Goal: Information Seeking & Learning: Learn about a topic

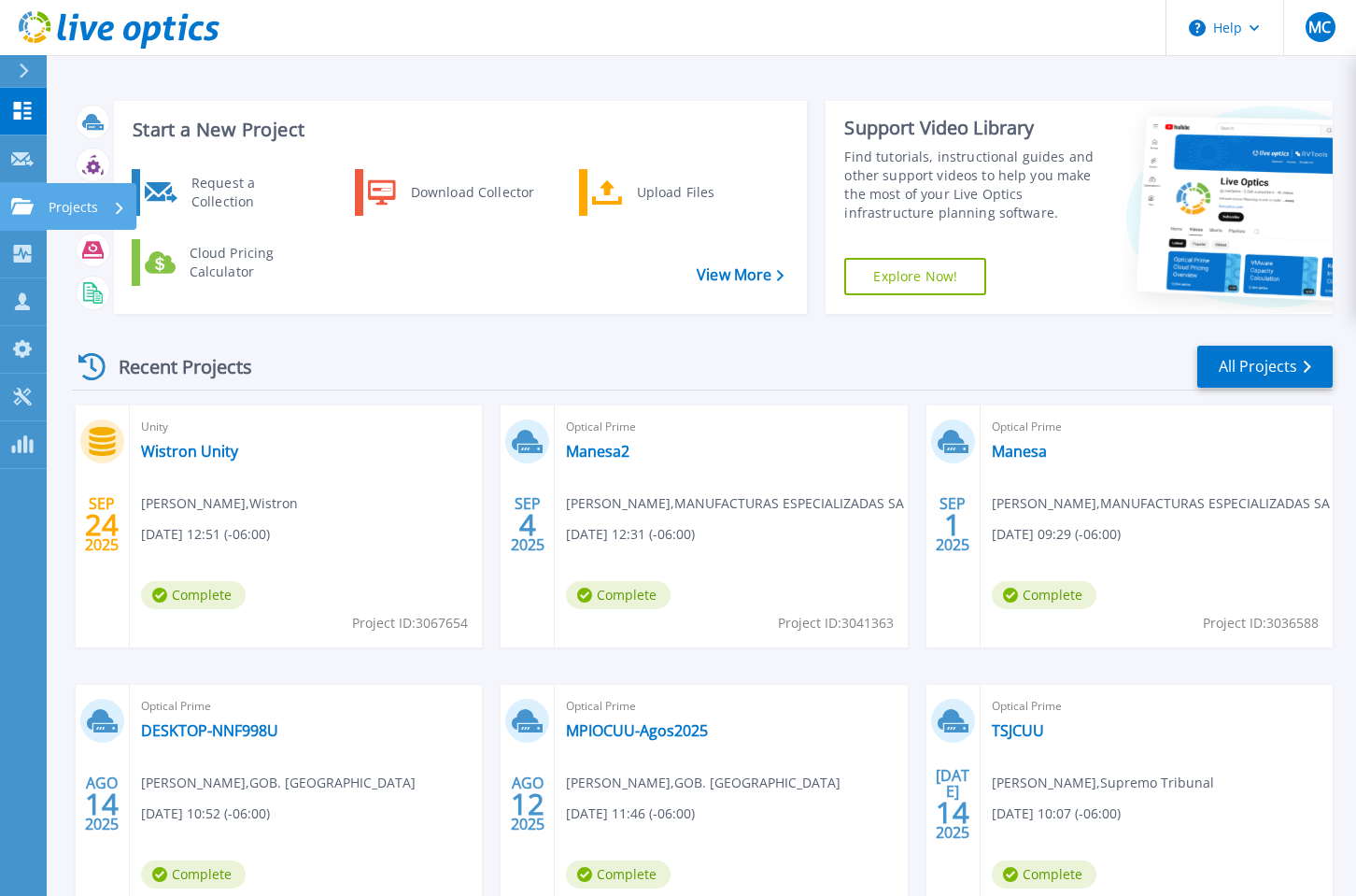
click at [24, 209] on icon at bounding box center [22, 206] width 22 height 16
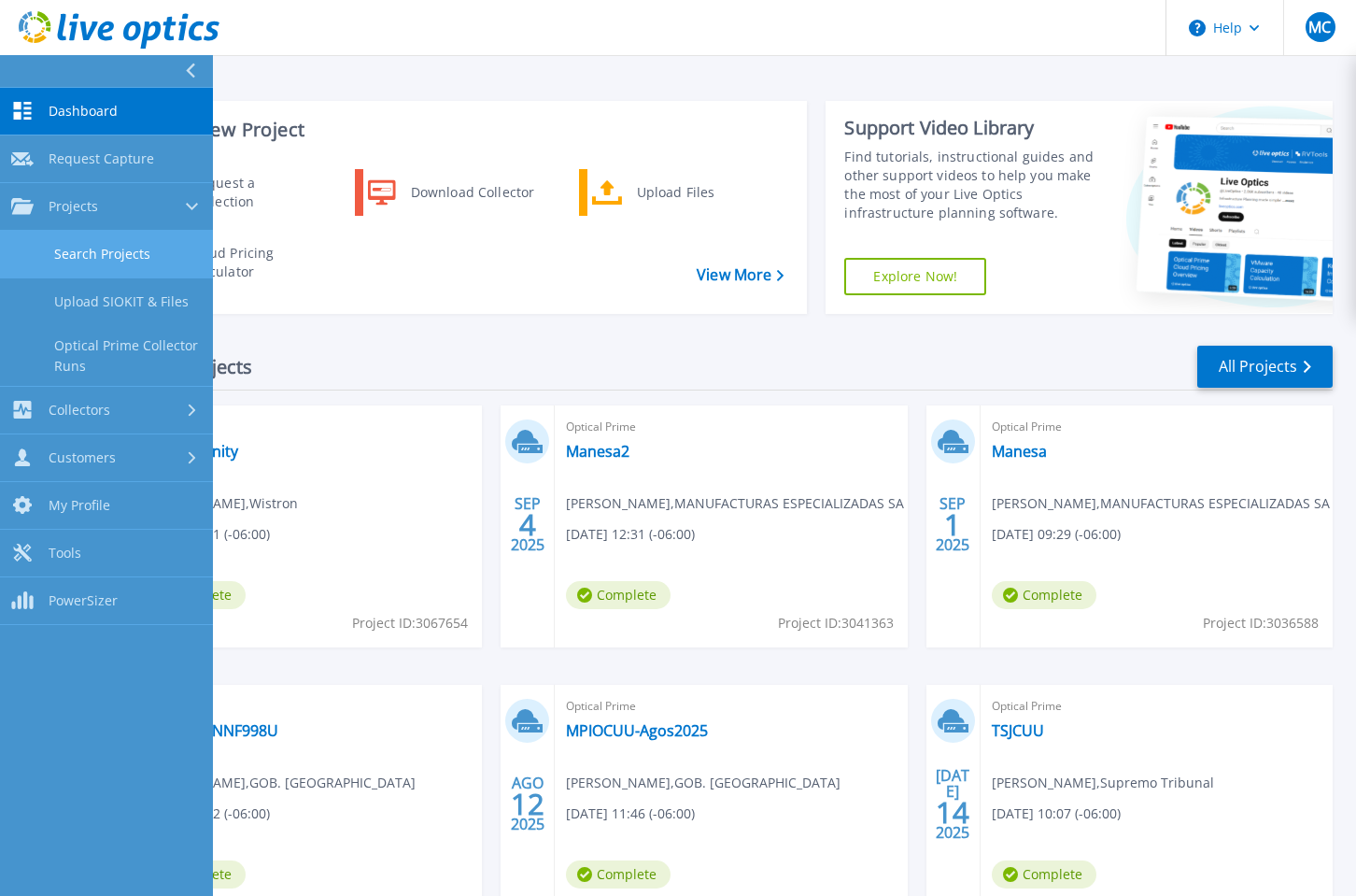
click at [129, 243] on link "Search Projects" at bounding box center [106, 255] width 213 height 48
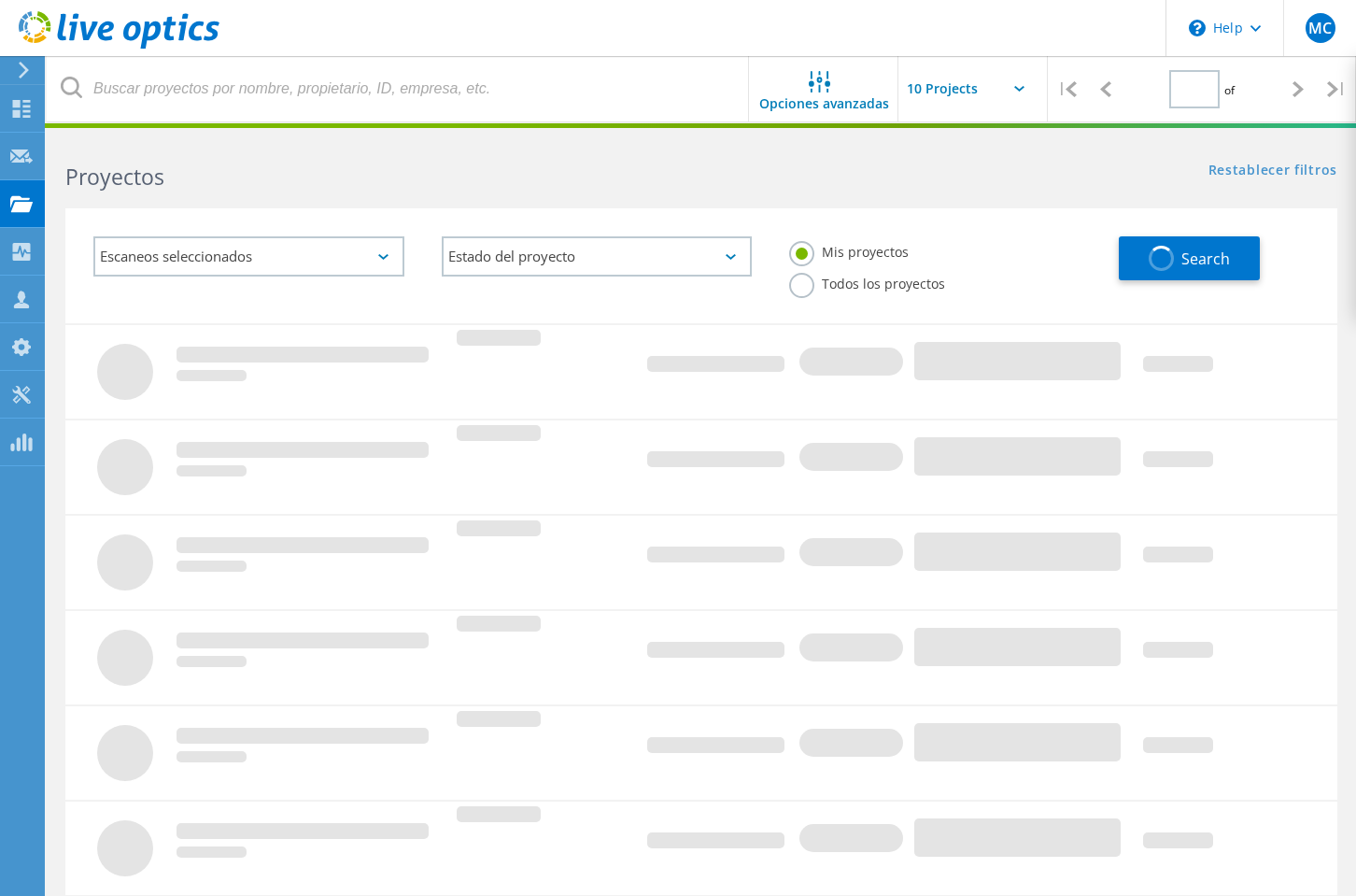
type input "1"
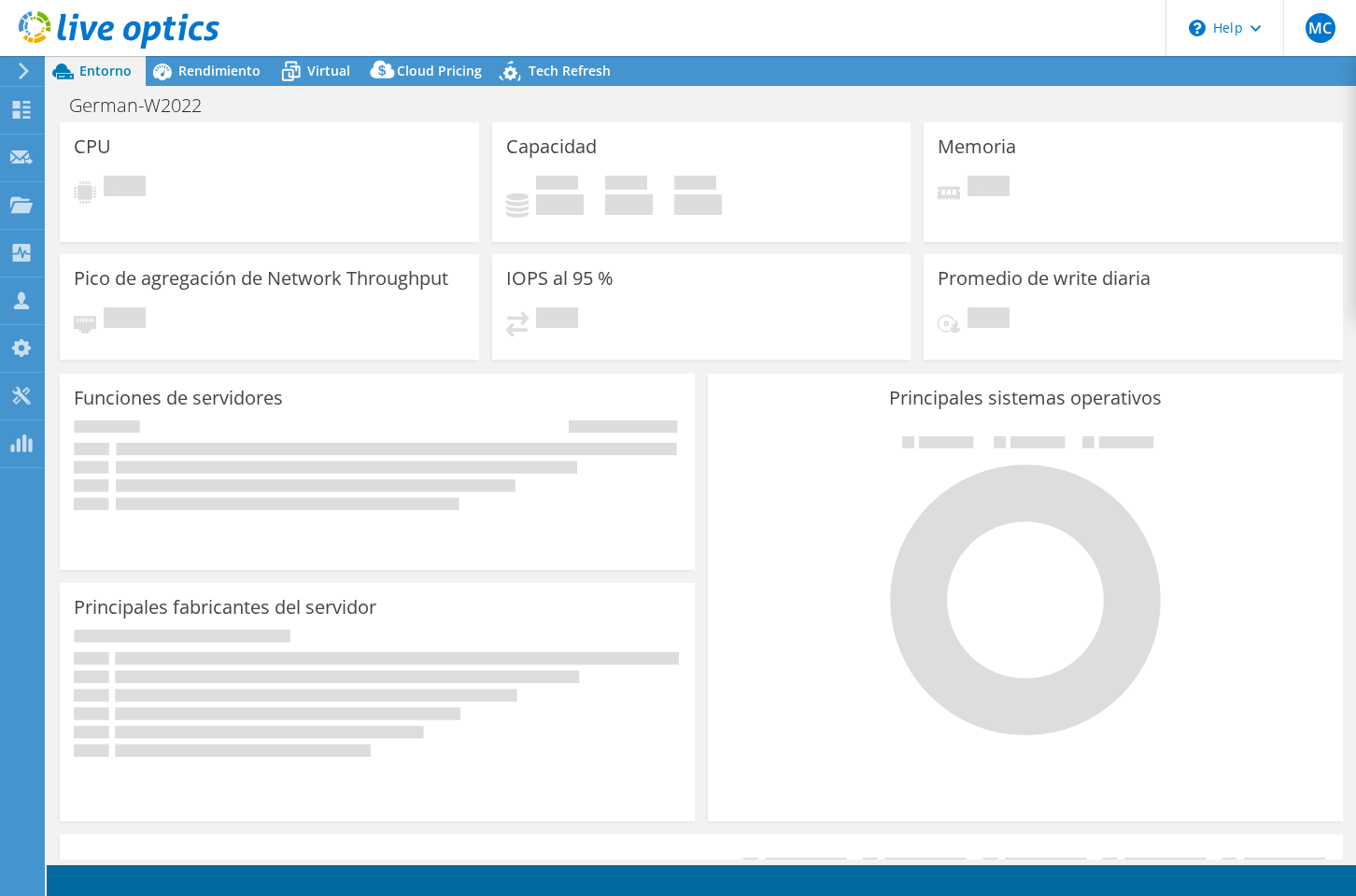
select select "USWest"
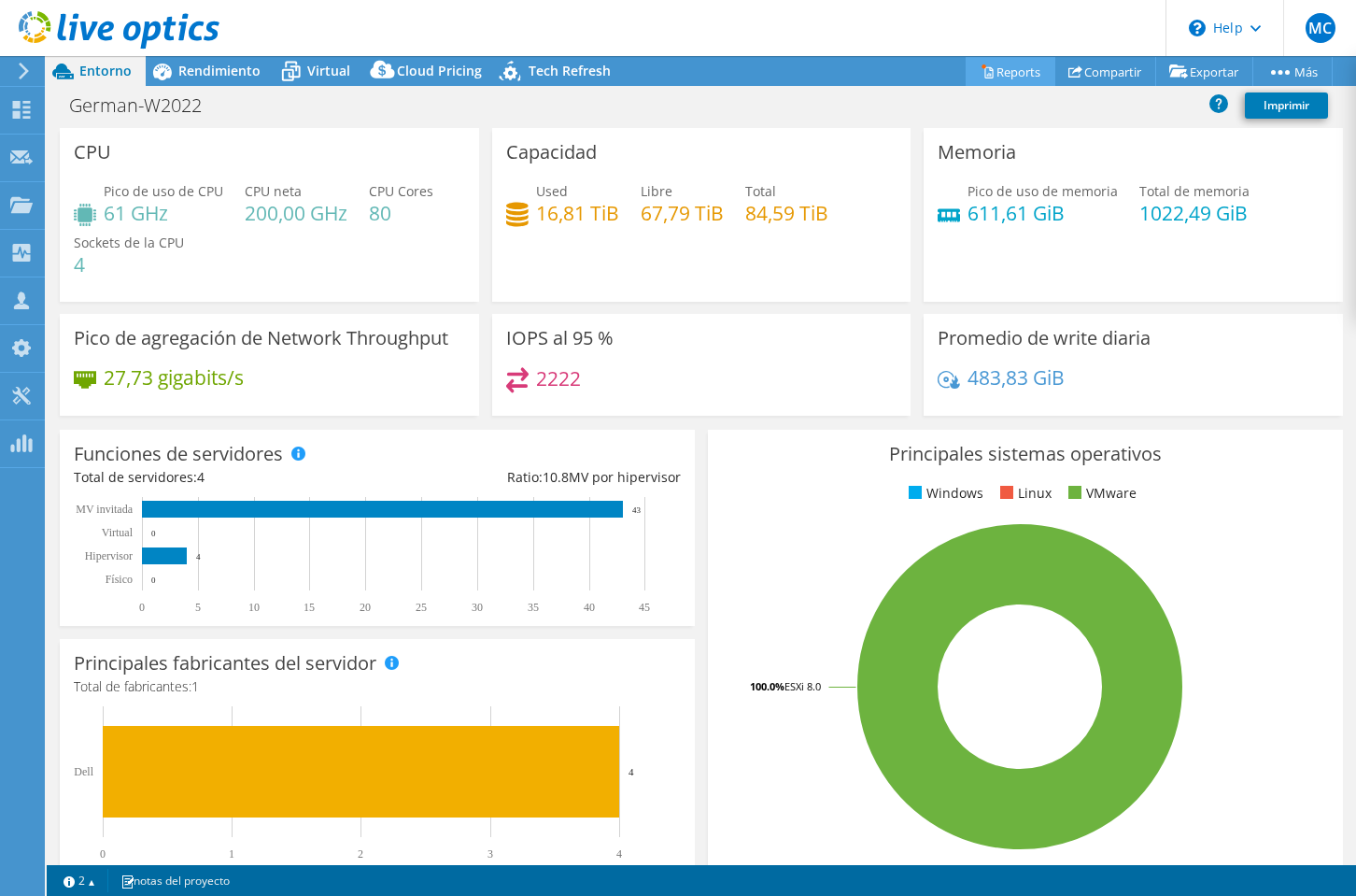
click at [981, 68] on circle at bounding box center [983, 66] width 4 height 4
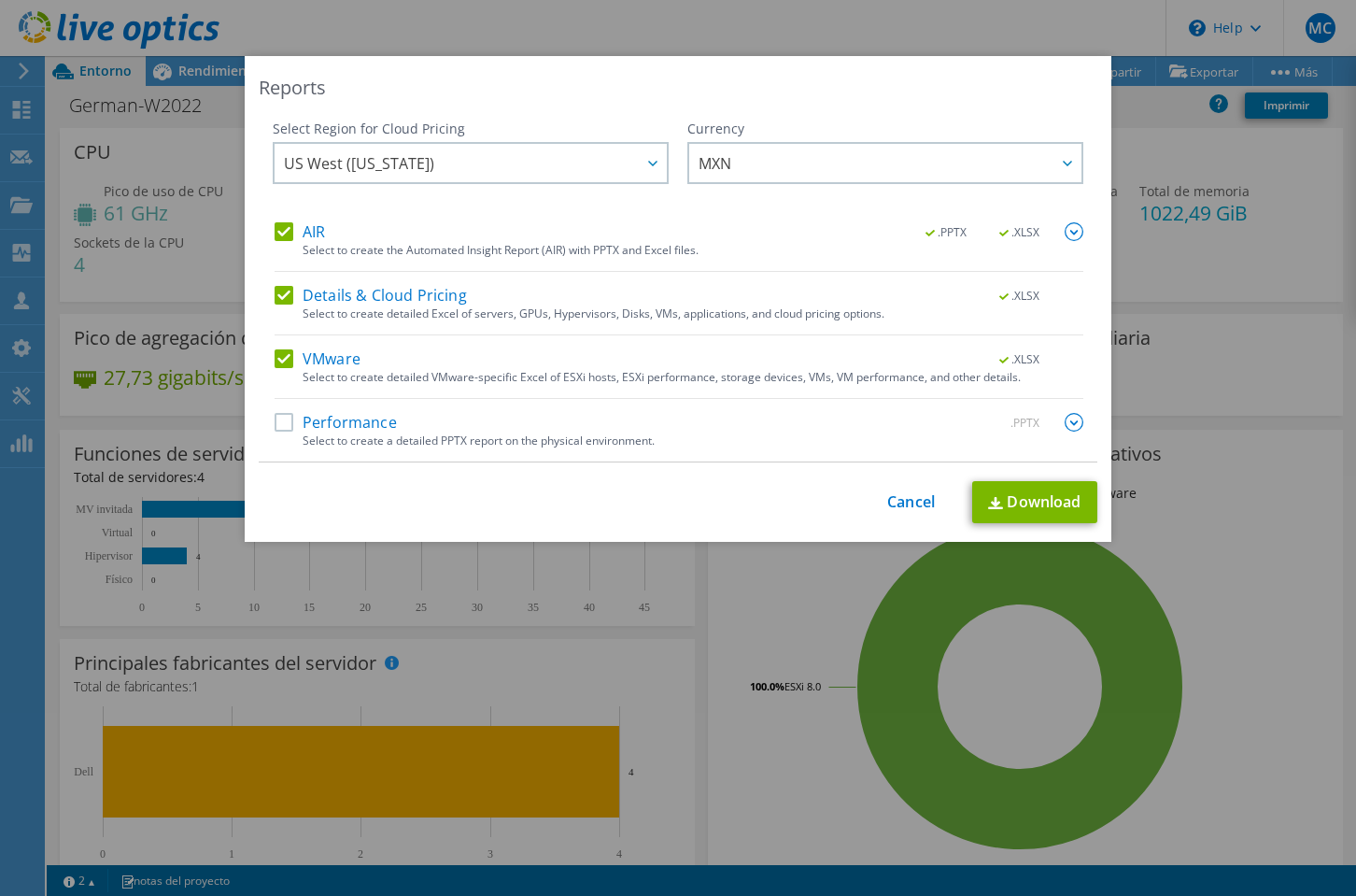
click at [289, 227] on label "AIR" at bounding box center [300, 231] width 50 height 19
click at [0, 0] on input "AIR" at bounding box center [0, 0] width 0 height 0
click at [294, 365] on label "VMware" at bounding box center [318, 358] width 86 height 19
click at [0, 0] on input "VMware" at bounding box center [0, 0] width 0 height 0
click at [1046, 497] on link "Download" at bounding box center [1034, 502] width 125 height 42
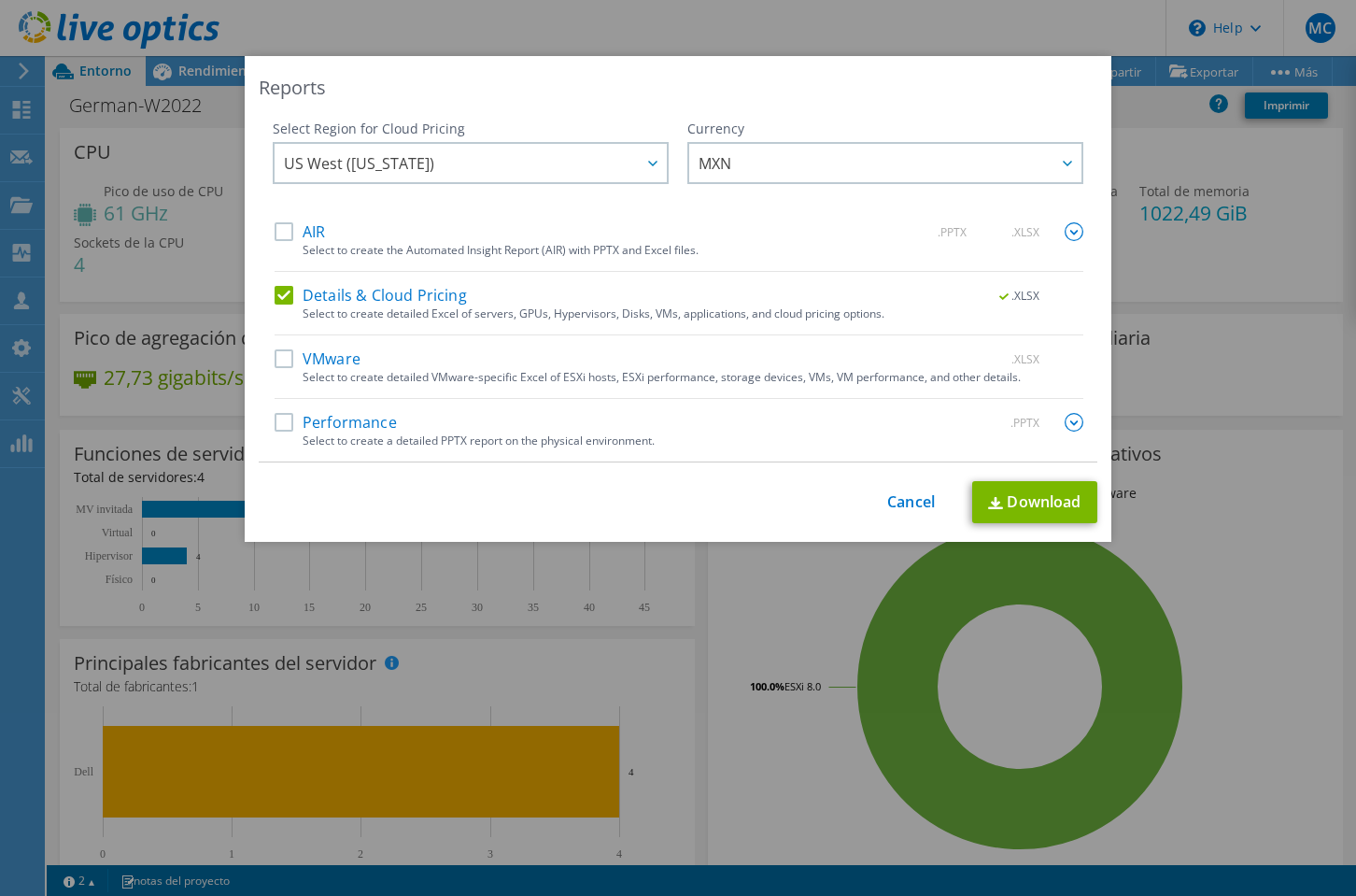
click at [288, 287] on label "Details & Cloud Pricing" at bounding box center [371, 295] width 192 height 19
click at [0, 0] on input "Details & Cloud Pricing" at bounding box center [0, 0] width 0 height 0
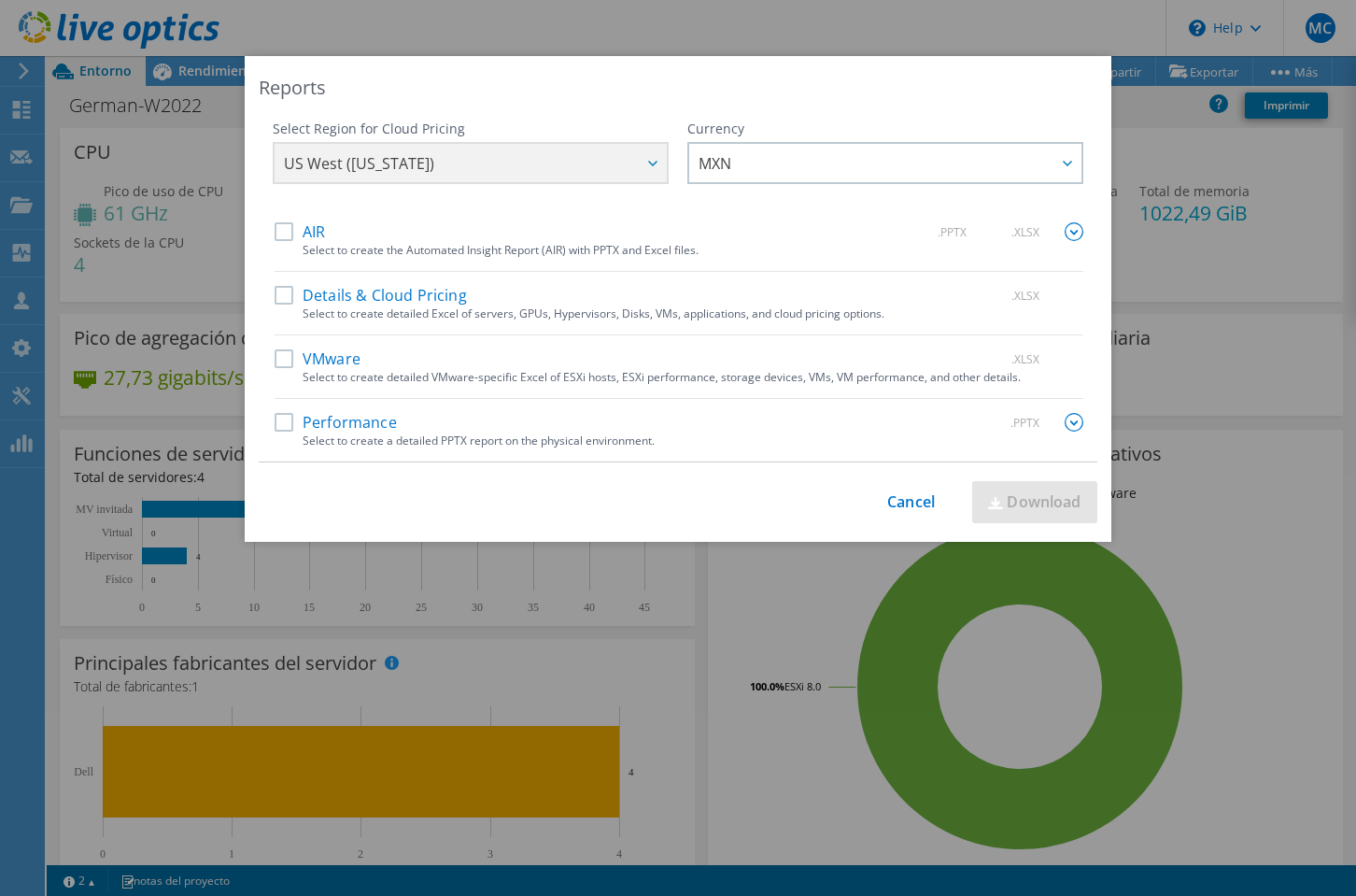
click at [285, 230] on label "AIR" at bounding box center [300, 231] width 50 height 19
click at [0, 0] on input "AIR" at bounding box center [0, 0] width 0 height 0
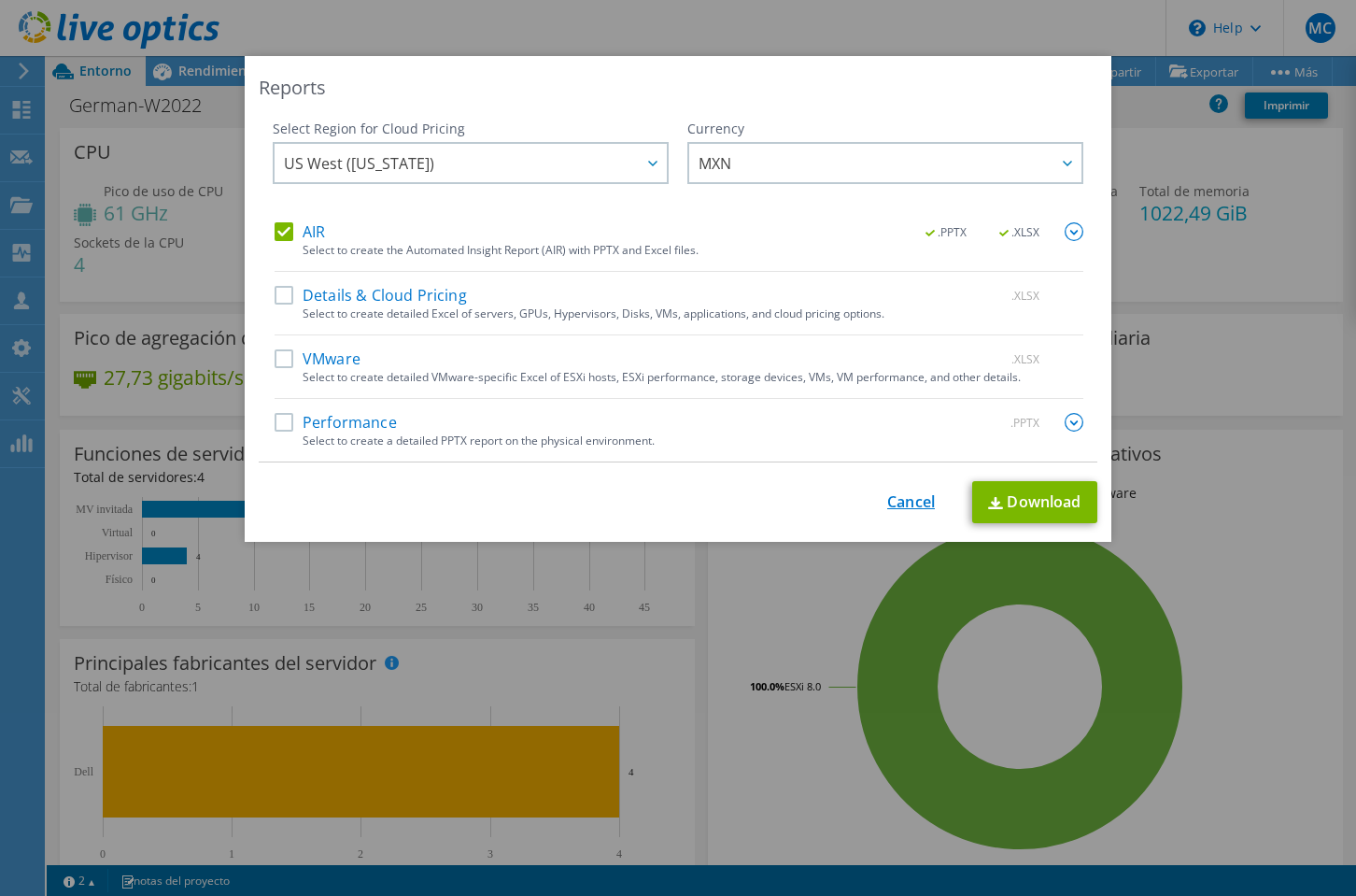
click at [900, 504] on link "Cancel" at bounding box center [911, 502] width 48 height 18
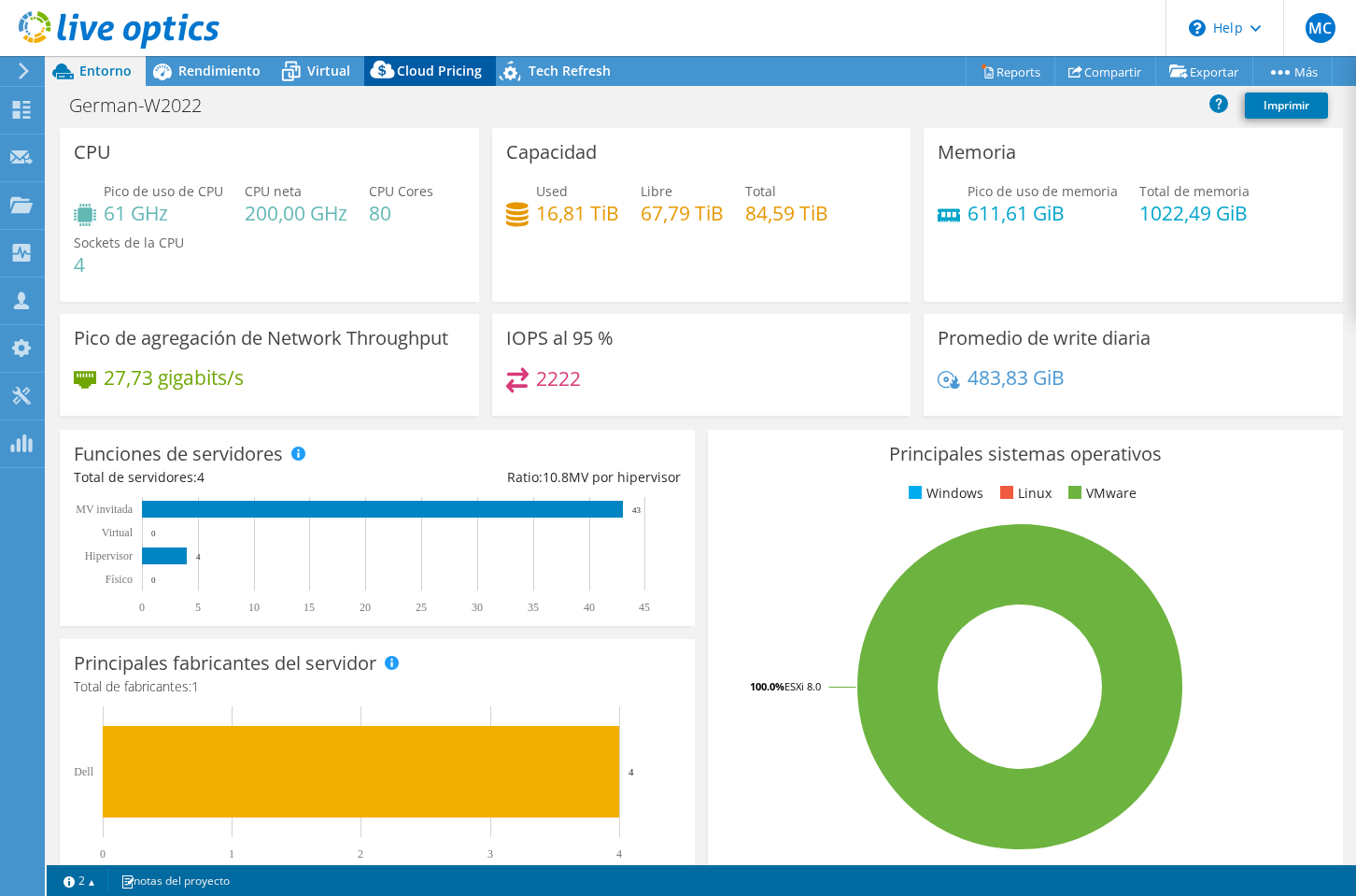
click at [416, 71] on span "Cloud Pricing" at bounding box center [439, 71] width 85 height 18
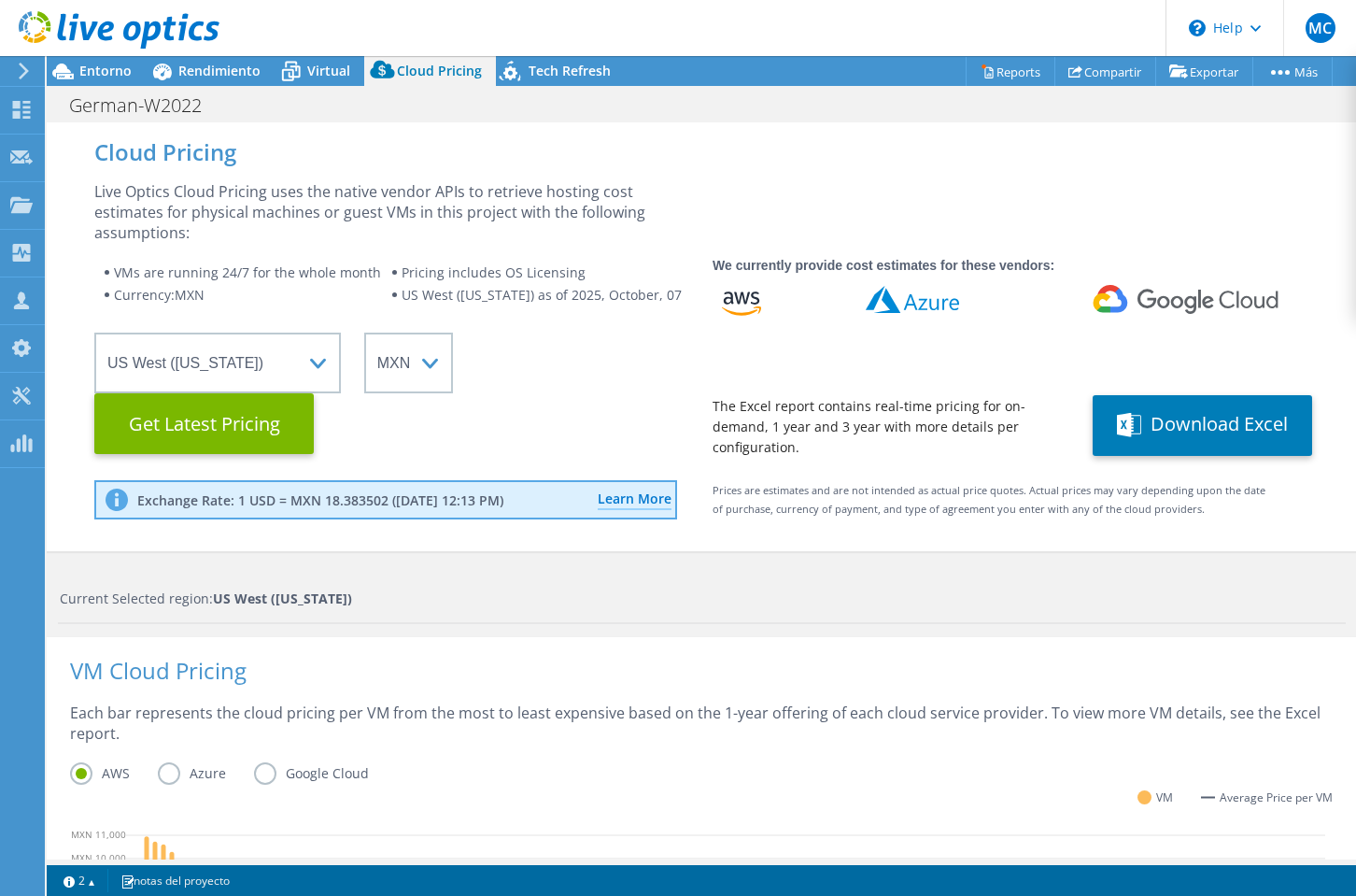
click at [589, 411] on wrapper "Select a Region Asia Pacific (Hong Kong) Asia Pacific (Mumbai) Asia Pacific (Se…" at bounding box center [391, 392] width 595 height 121
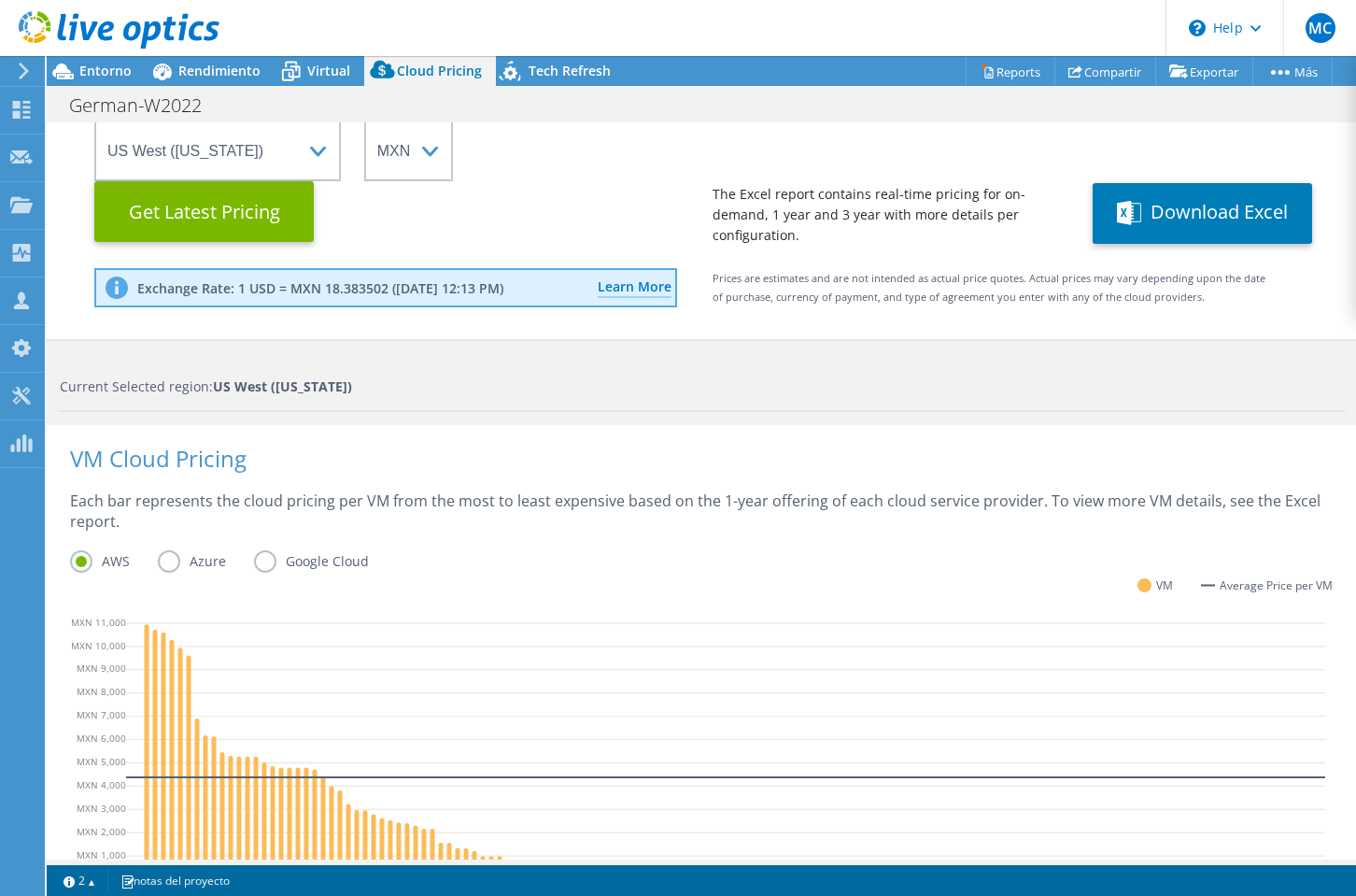
scroll to position [195, 0]
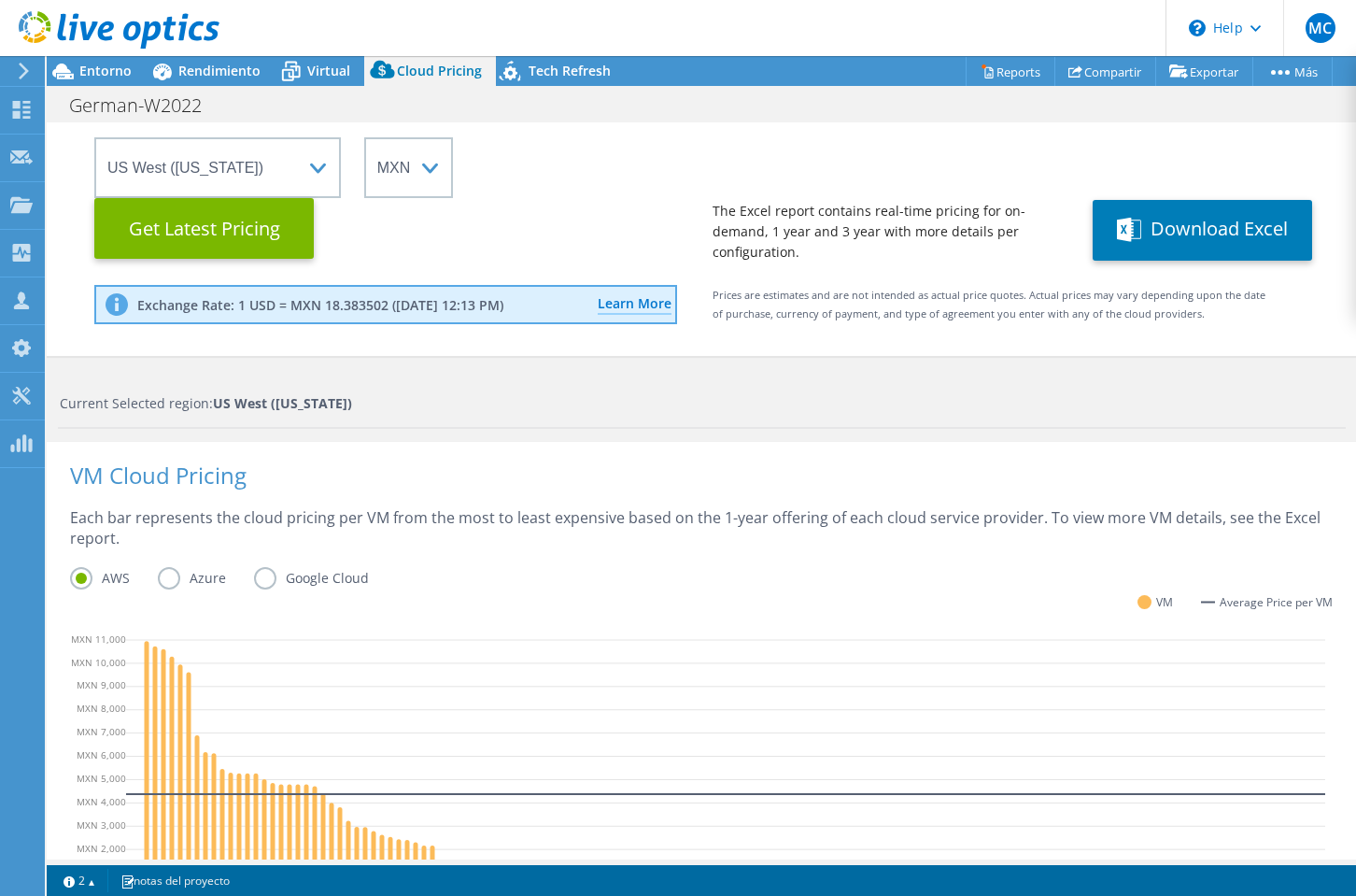
click at [161, 575] on label "Azure" at bounding box center [206, 578] width 96 height 22
click at [0, 0] on input "Azure" at bounding box center [0, 0] width 0 height 0
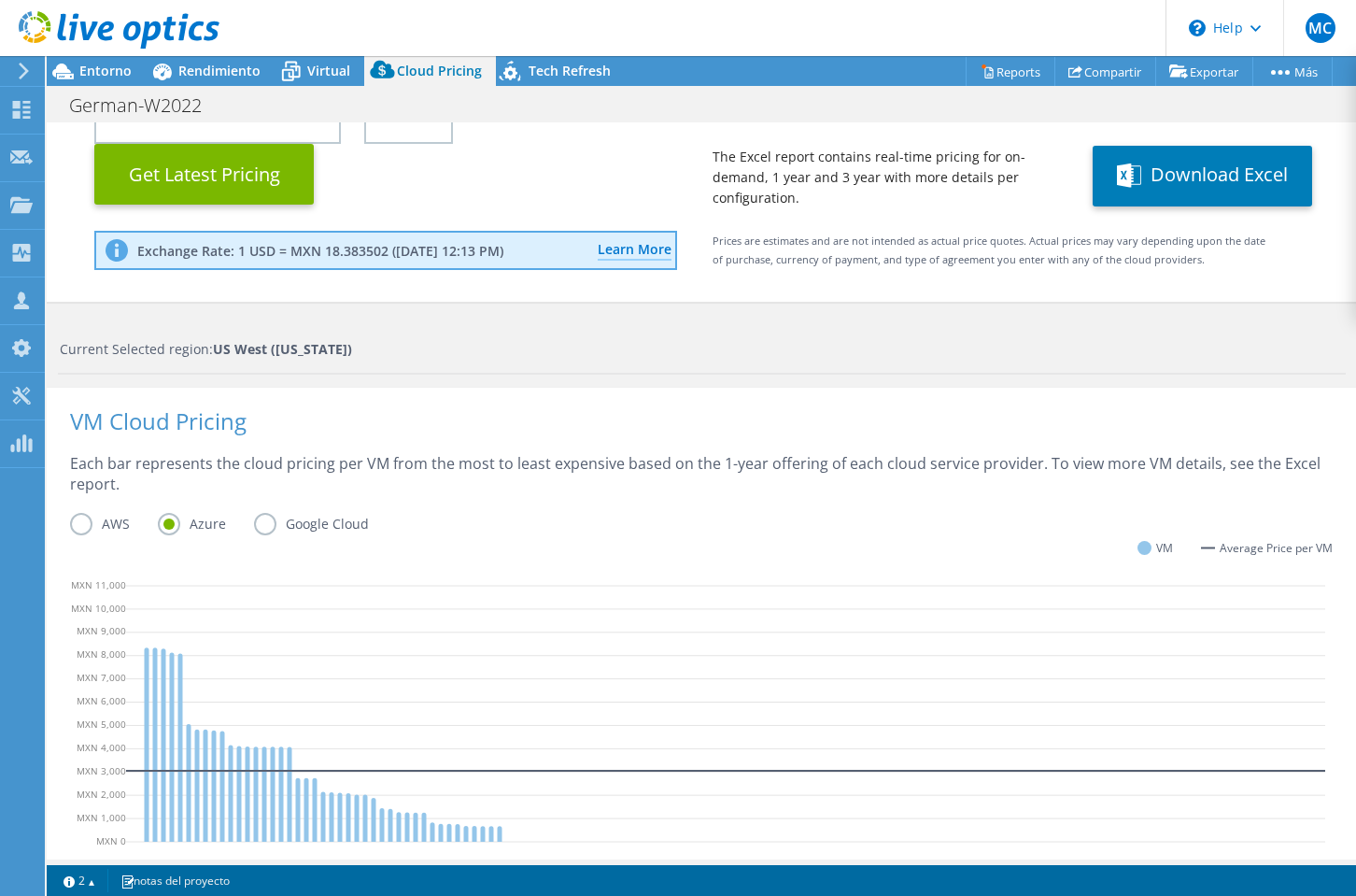
scroll to position [262, 0]
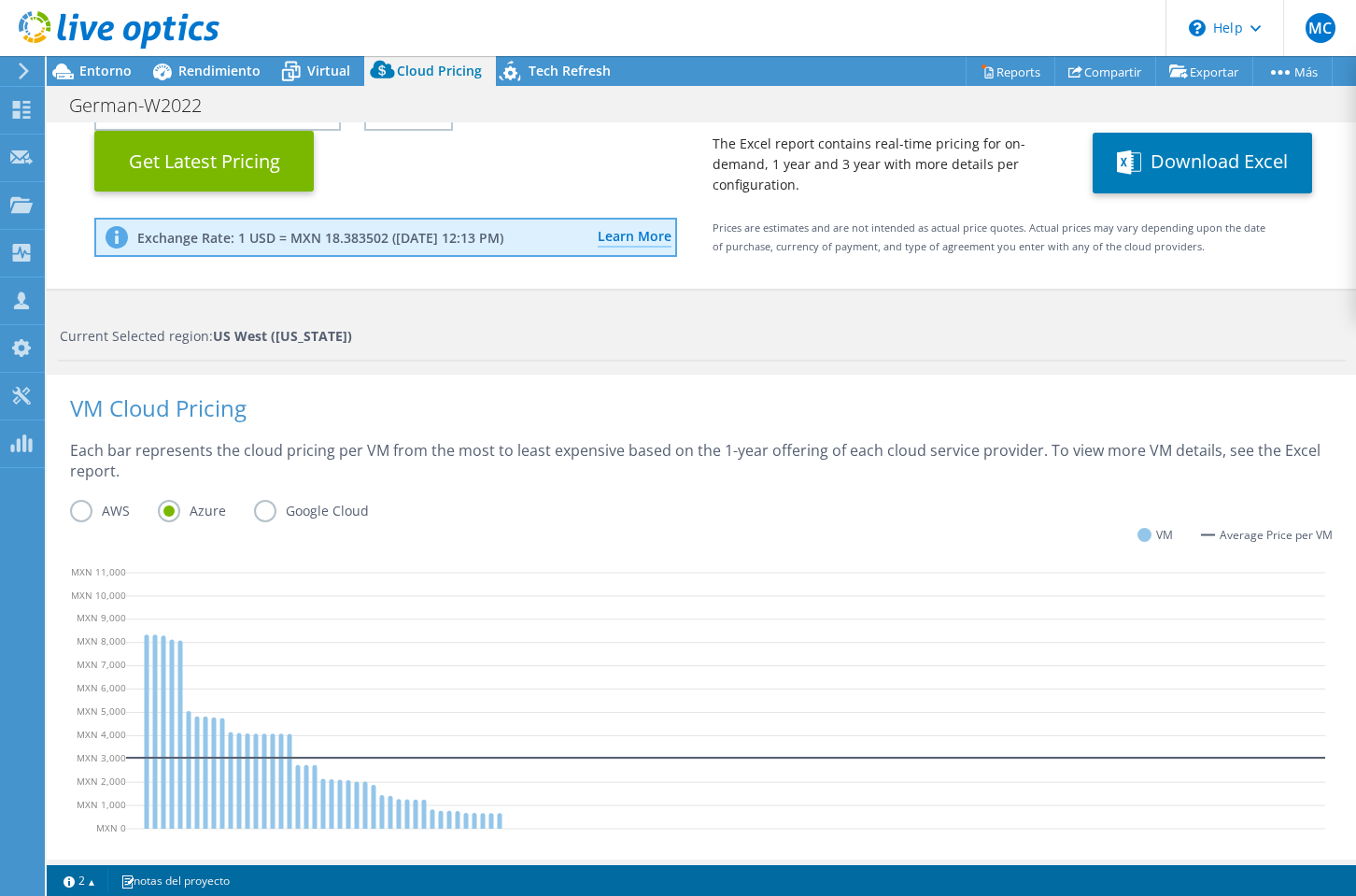
click at [260, 514] on label "Google Cloud" at bounding box center [325, 511] width 143 height 22
click at [0, 0] on input "Google Cloud" at bounding box center [0, 0] width 0 height 0
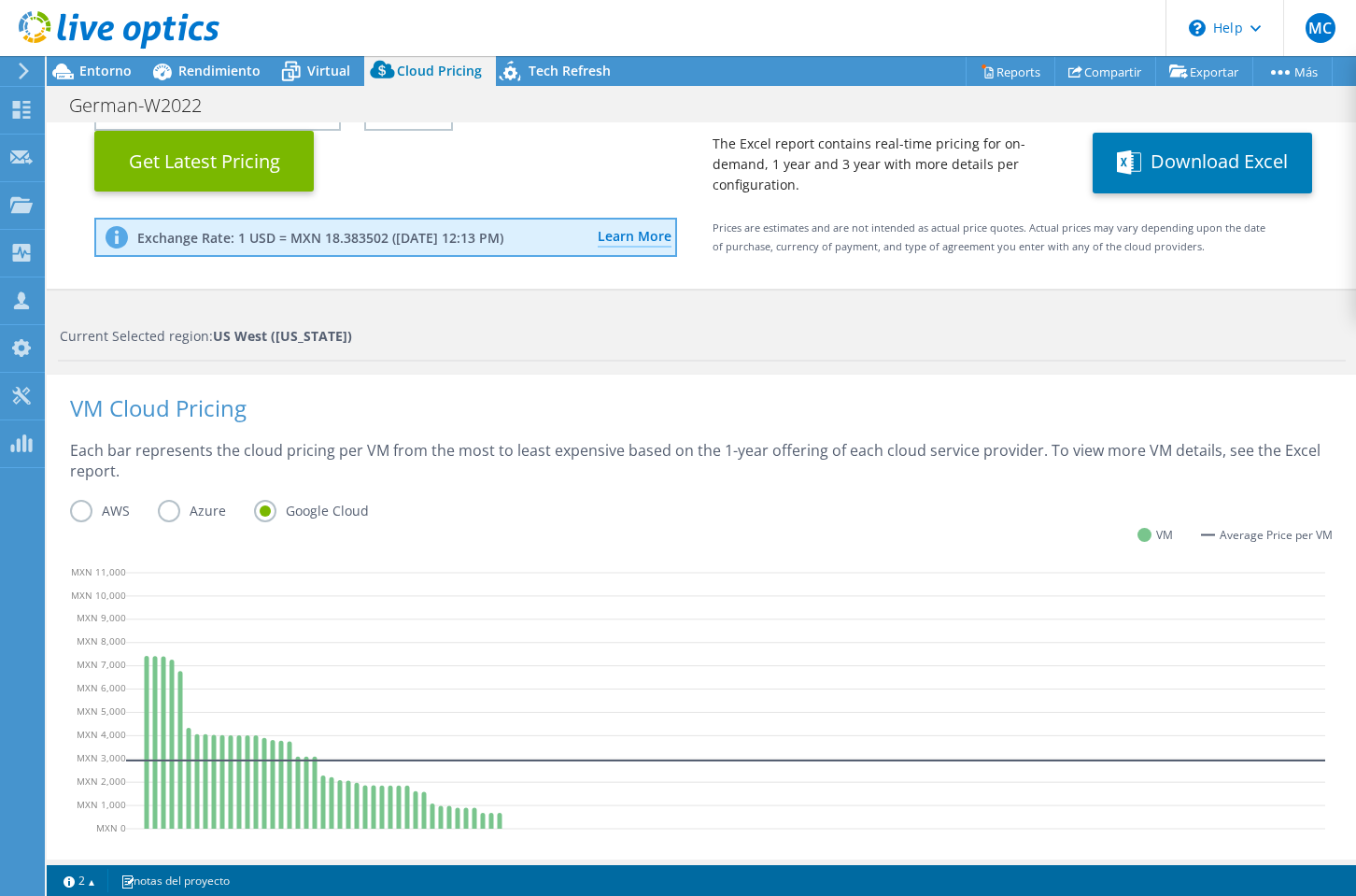
click at [171, 508] on label "Azure" at bounding box center [206, 511] width 96 height 22
click at [0, 0] on input "Azure" at bounding box center [0, 0] width 0 height 0
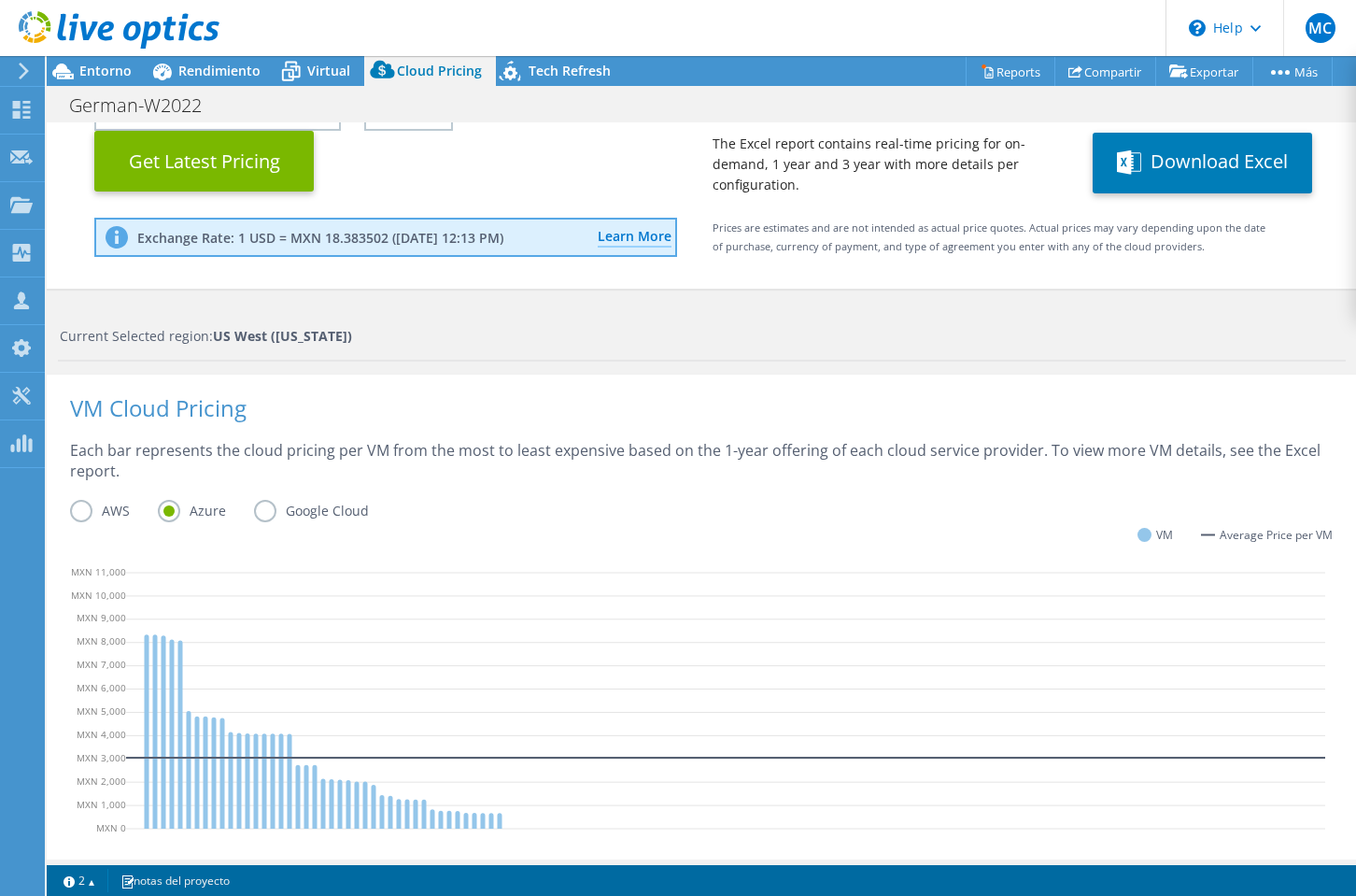
click at [80, 508] on label "AWS" at bounding box center [114, 511] width 88 height 22
click at [0, 0] on input "AWS" at bounding box center [0, 0] width 0 height 0
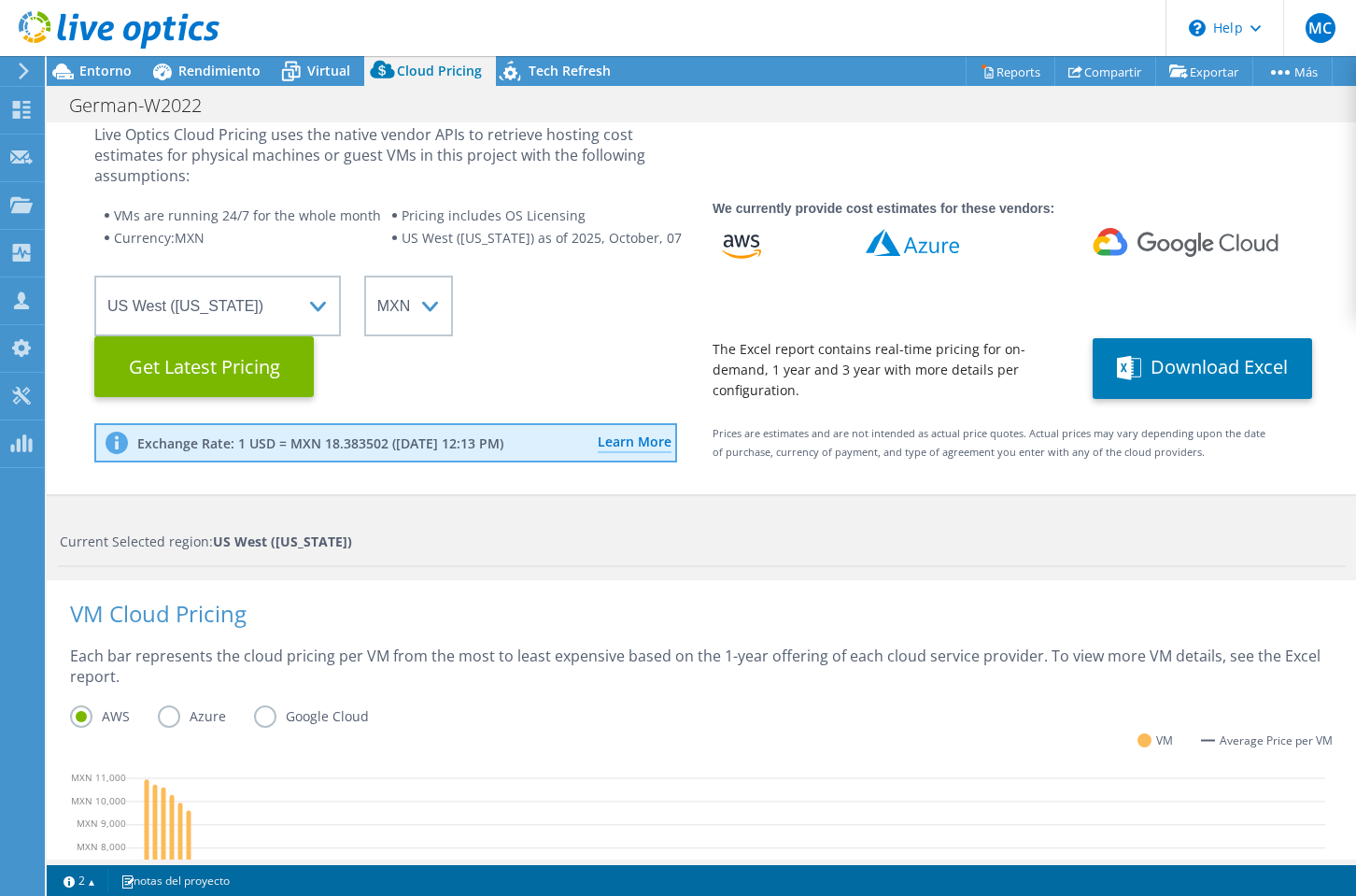
scroll to position [64, 0]
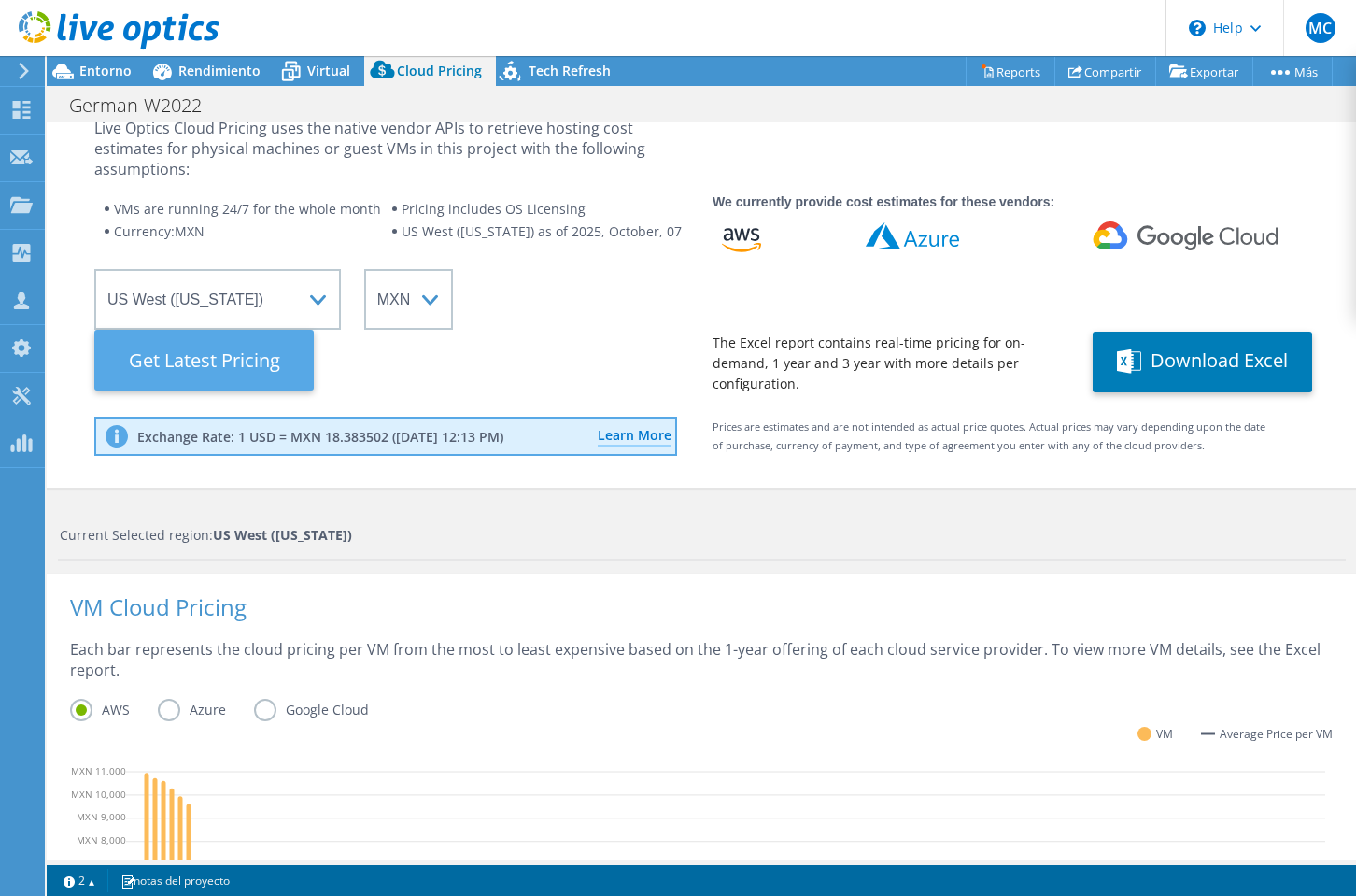
click at [264, 367] on Latest "Get Latest Pricing" at bounding box center [203, 360] width 219 height 61
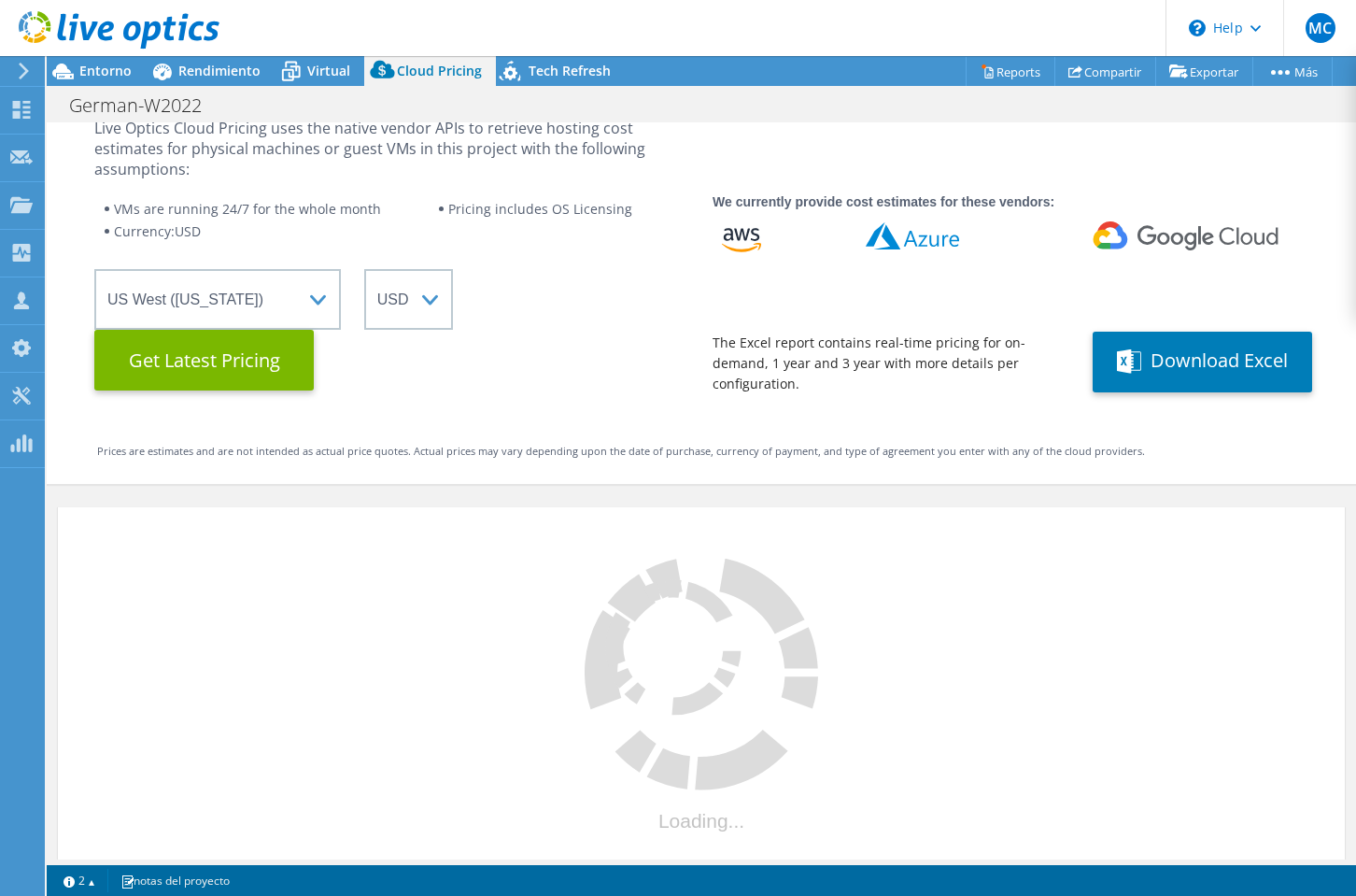
select select "MXN"
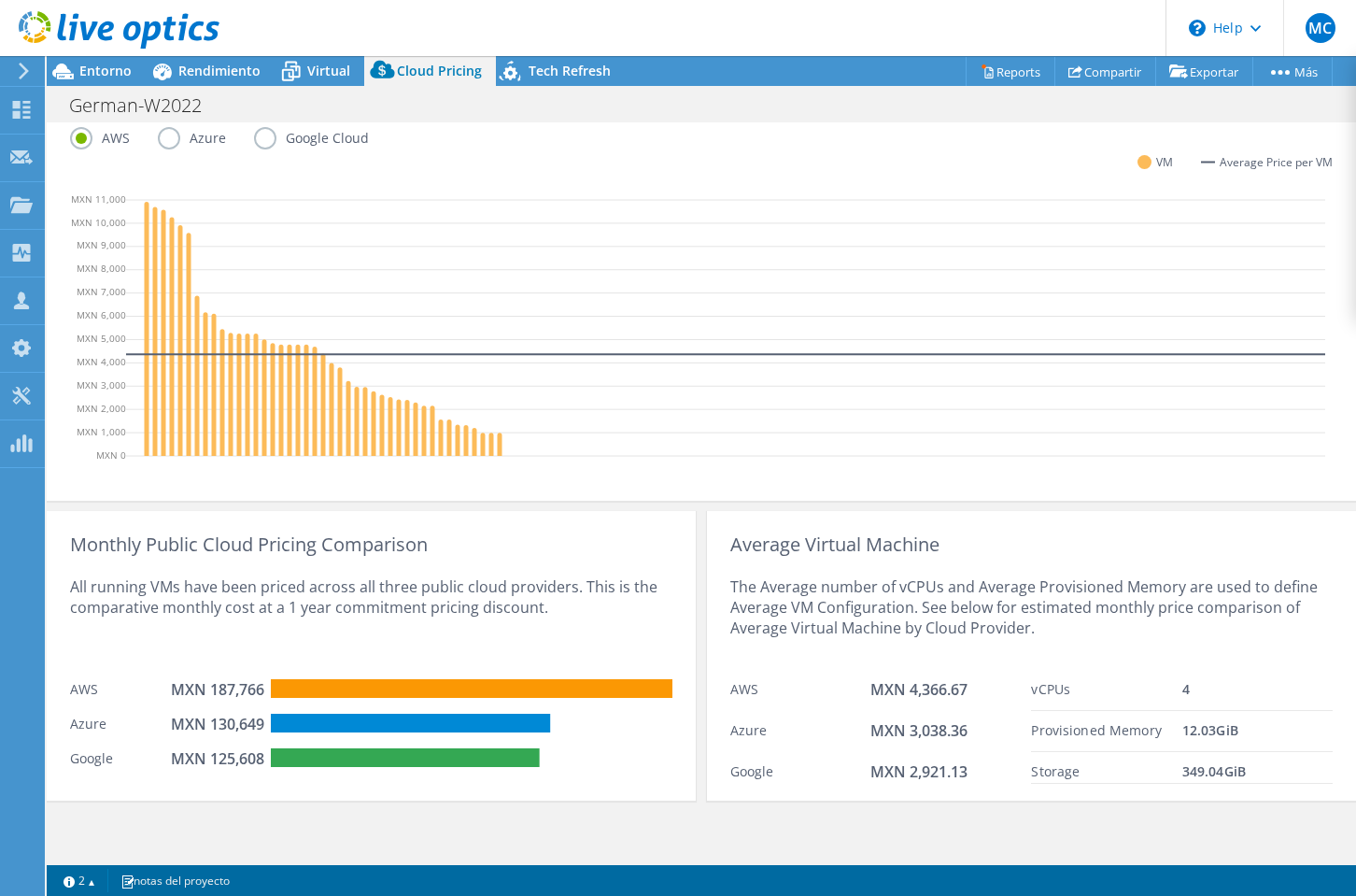
scroll to position [634, 0]
click at [81, 541] on div "Monthly Public Cloud Pricing Comparison" at bounding box center [371, 545] width 602 height 21
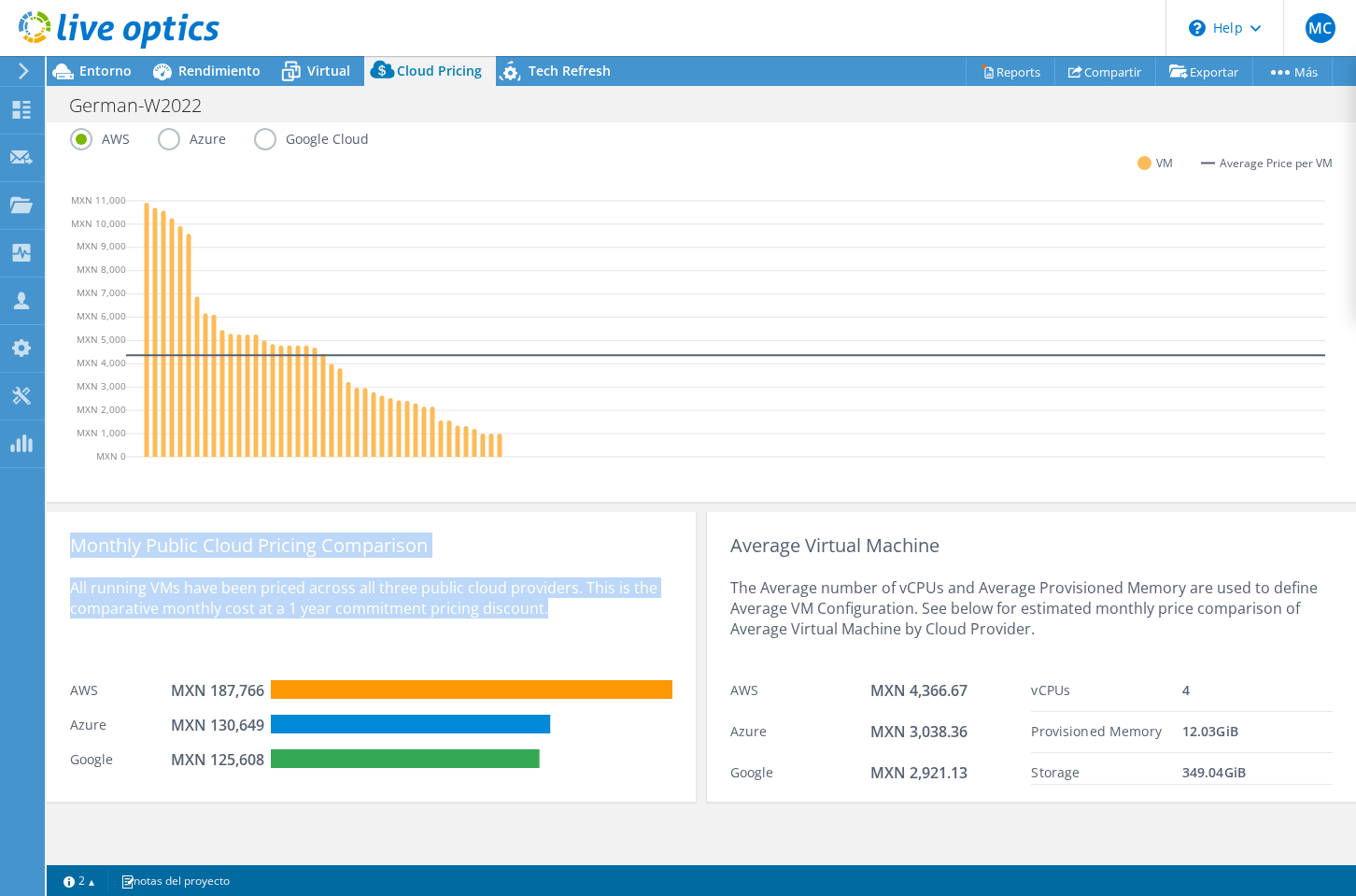
drag, startPoint x: 73, startPoint y: 541, endPoint x: 594, endPoint y: 625, distance: 527.8
click at [594, 625] on div "Monthly Public Cloud Pricing Comparison All running VMs have been priced across…" at bounding box center [371, 656] width 649 height 289
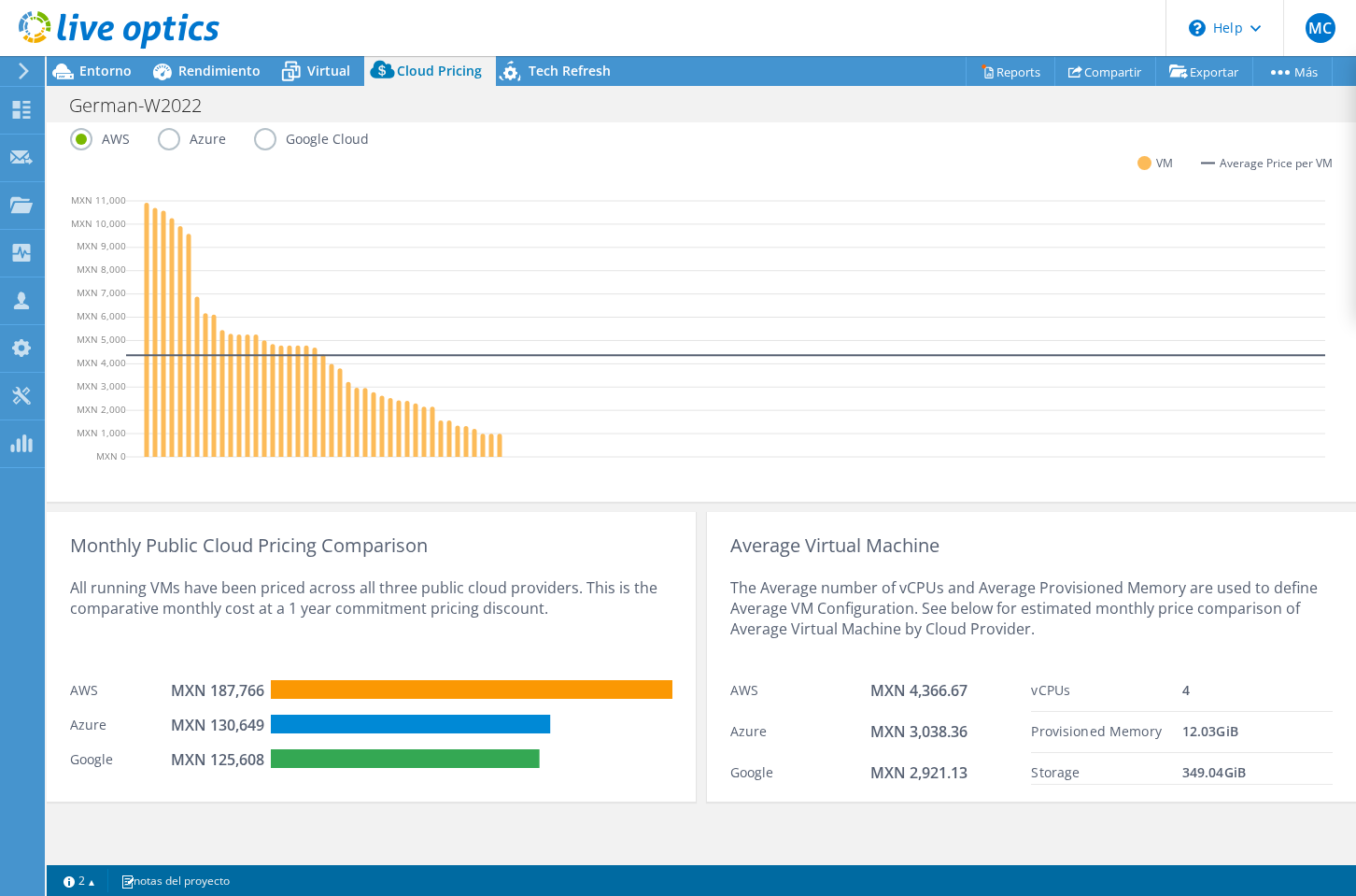
click at [1108, 468] on icon at bounding box center [725, 331] width 1199 height 280
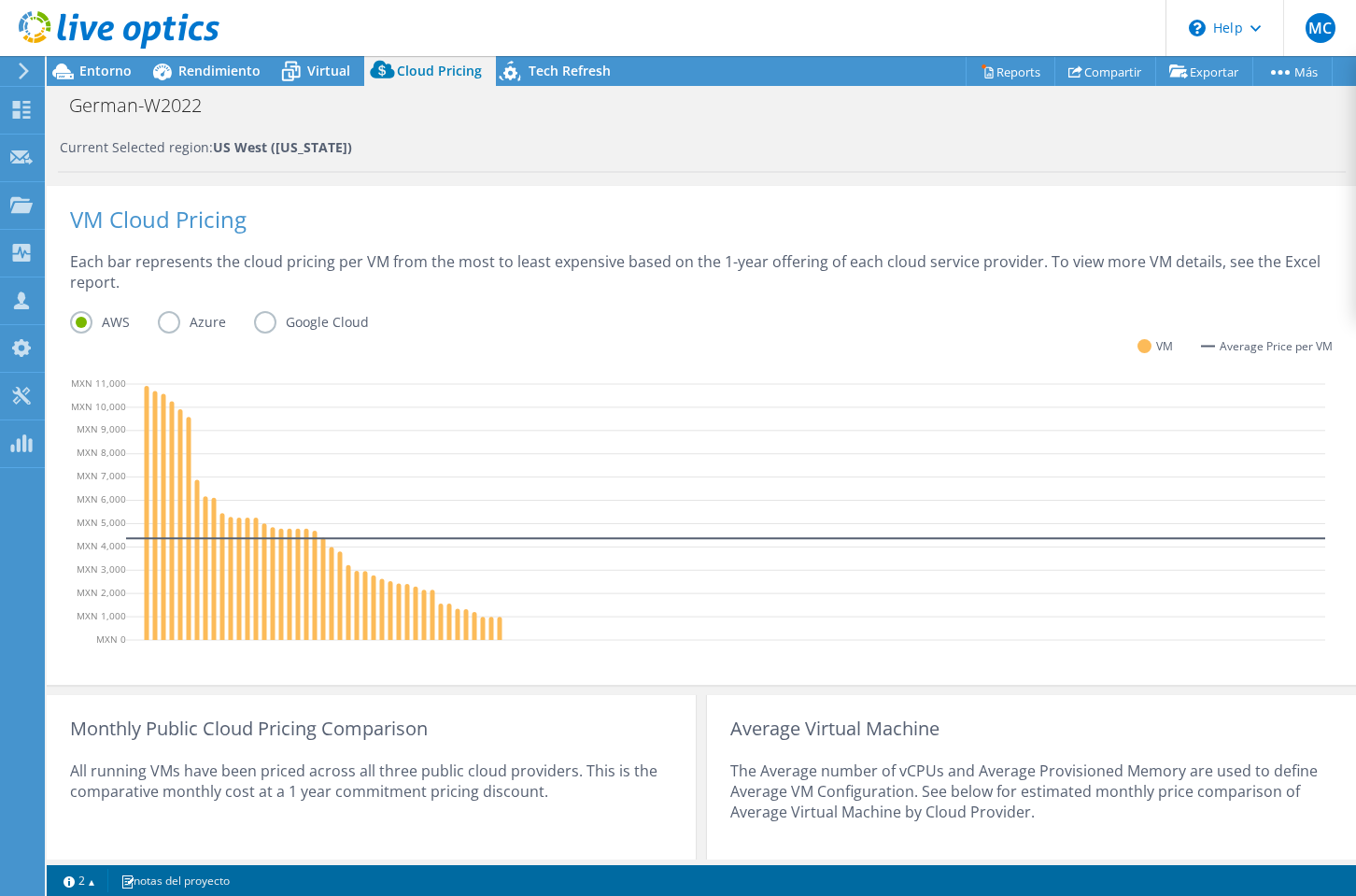
scroll to position [454, 0]
